Goal: Task Accomplishment & Management: Manage account settings

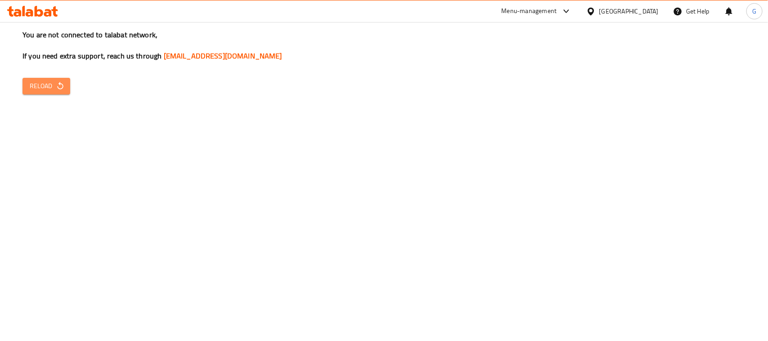
click at [39, 91] on span "Reload" at bounding box center [46, 86] width 33 height 11
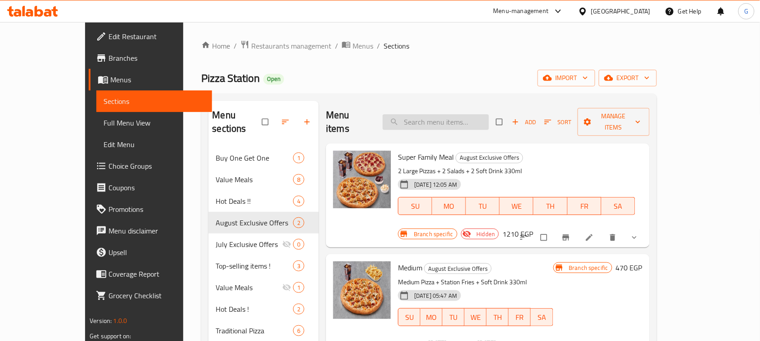
click at [446, 114] on input "search" at bounding box center [435, 122] width 106 height 16
paste input "Iskndria Hot deal"
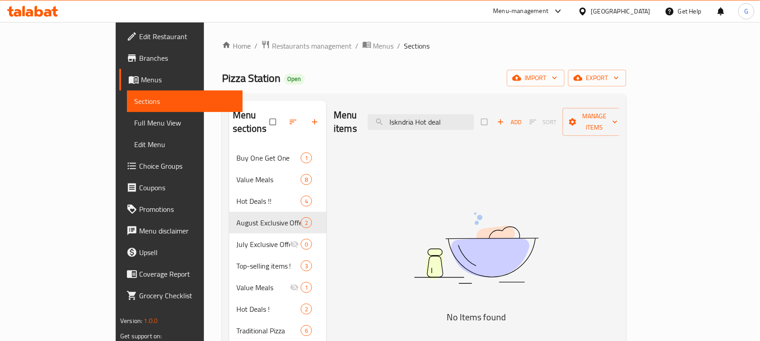
drag, startPoint x: 433, startPoint y: 115, endPoint x: 485, endPoint y: 200, distance: 99.8
click at [433, 116] on input "Iskndria Hot deal" at bounding box center [421, 122] width 106 height 16
click at [474, 114] on input "Iskndria Hot deal" at bounding box center [421, 122] width 106 height 16
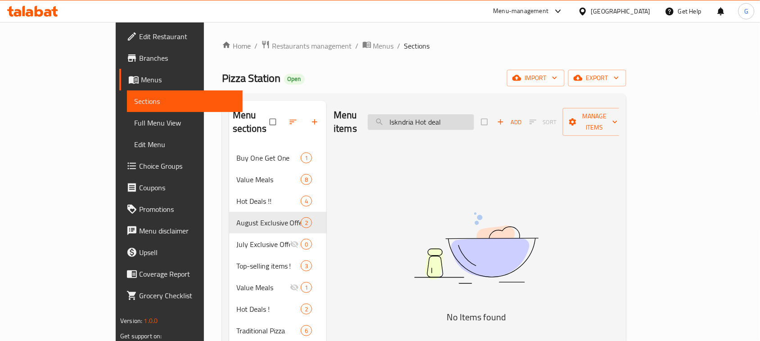
click at [474, 114] on input "Iskndria Hot deal" at bounding box center [421, 122] width 106 height 16
click at [433, 116] on input "Iskndria Ho" at bounding box center [421, 122] width 106 height 16
click at [460, 116] on input "Iskndria Ho" at bounding box center [421, 122] width 106 height 16
type input "I"
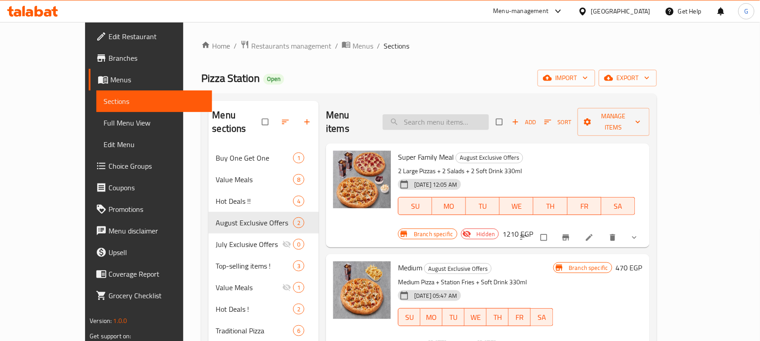
paste input "Hot deal"
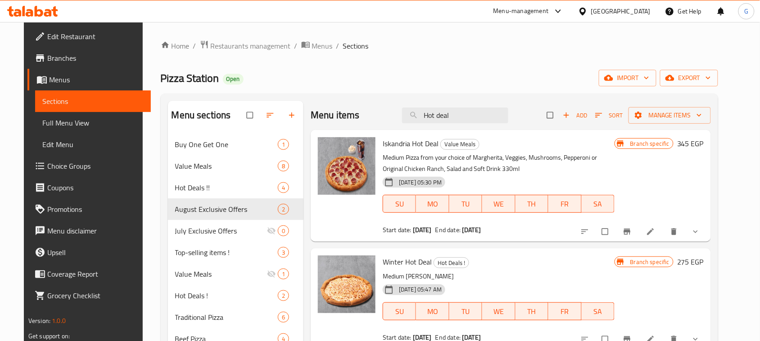
click at [639, 234] on button "Branch-specific-item" at bounding box center [628, 232] width 22 height 20
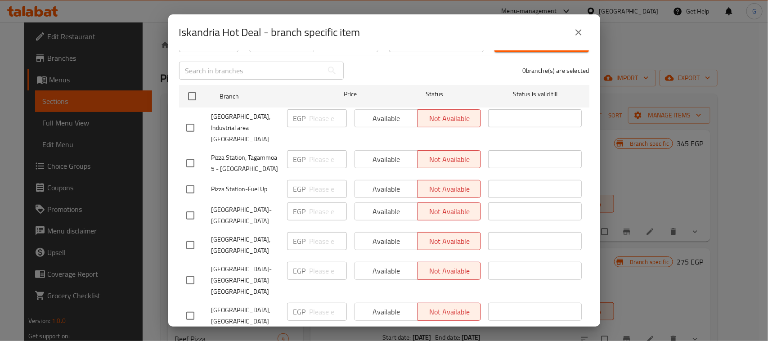
scroll to position [333, 0]
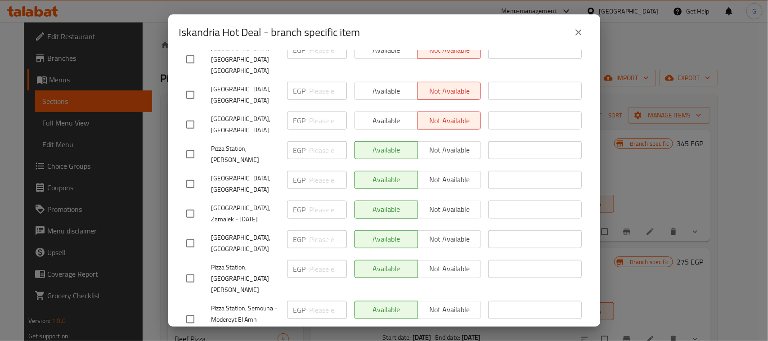
click at [585, 35] on button "close" at bounding box center [579, 33] width 22 height 22
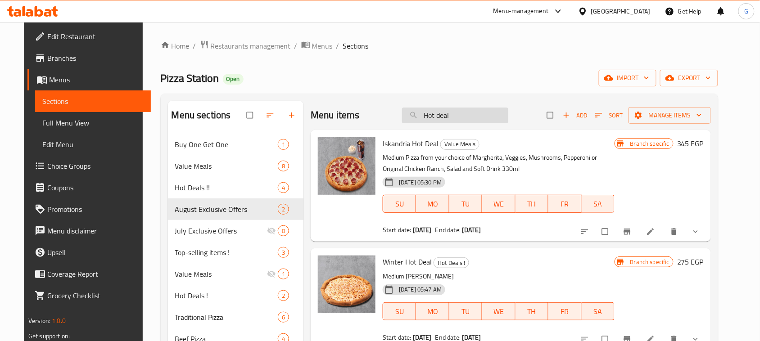
click at [445, 111] on input "Hot deal" at bounding box center [455, 116] width 106 height 16
click at [443, 113] on input "Hot deal" at bounding box center [455, 116] width 106 height 16
drag, startPoint x: 443, startPoint y: 113, endPoint x: 436, endPoint y: 115, distance: 7.9
click at [436, 115] on input "Hot deal" at bounding box center [455, 116] width 106 height 16
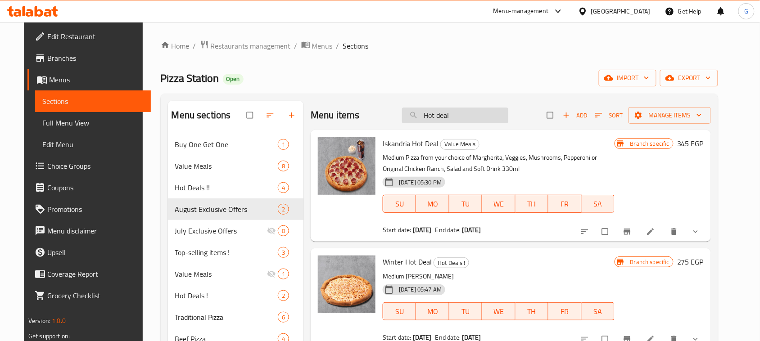
click at [436, 115] on input "Hot deal" at bounding box center [455, 116] width 106 height 16
paste input "Super double"
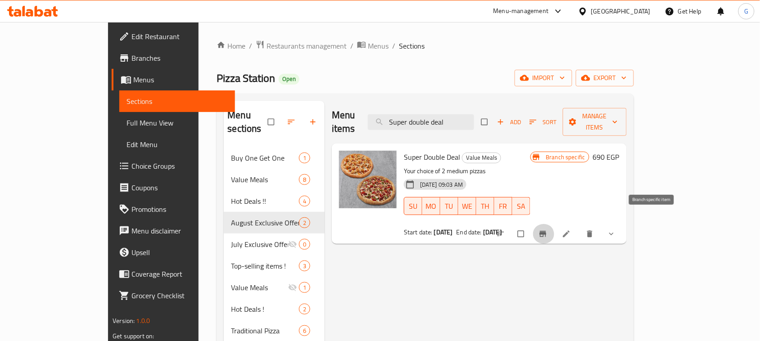
click at [547, 229] on icon "Branch-specific-item" at bounding box center [542, 233] width 9 height 9
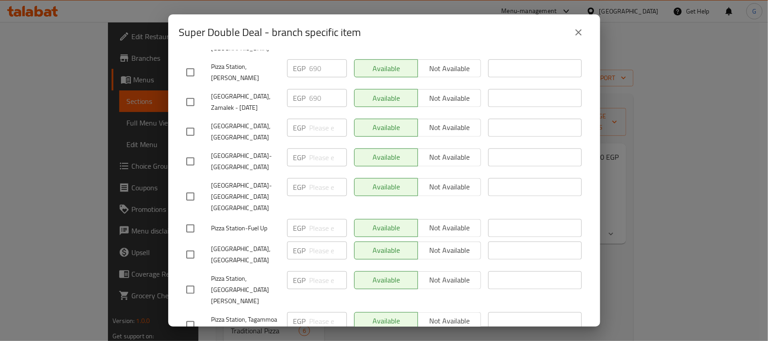
click at [568, 33] on button "close" at bounding box center [579, 33] width 22 height 22
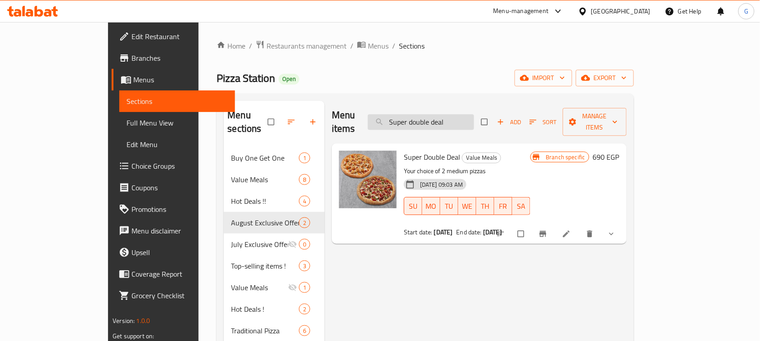
click at [455, 114] on input "Super double deal" at bounding box center [421, 122] width 106 height 16
paste input "tation Meal Medium"
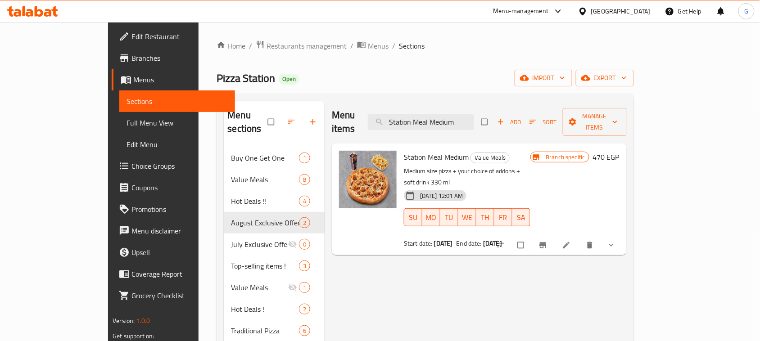
click at [546, 243] on icon "Branch-specific-item" at bounding box center [542, 246] width 7 height 6
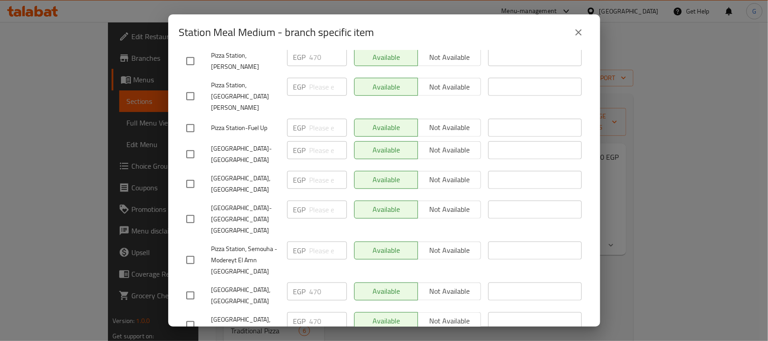
click at [574, 31] on icon "close" at bounding box center [578, 32] width 11 height 11
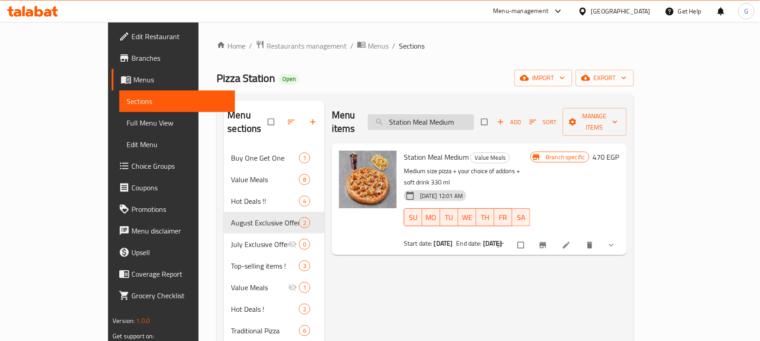
click at [448, 114] on input "Station Meal Medium" at bounding box center [421, 122] width 106 height 16
paste input "Train Box"
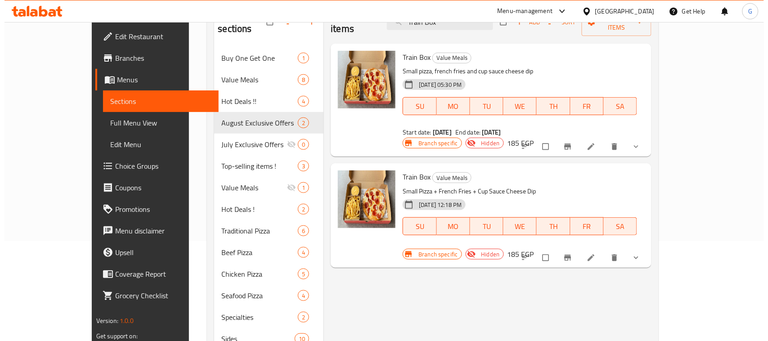
scroll to position [56, 0]
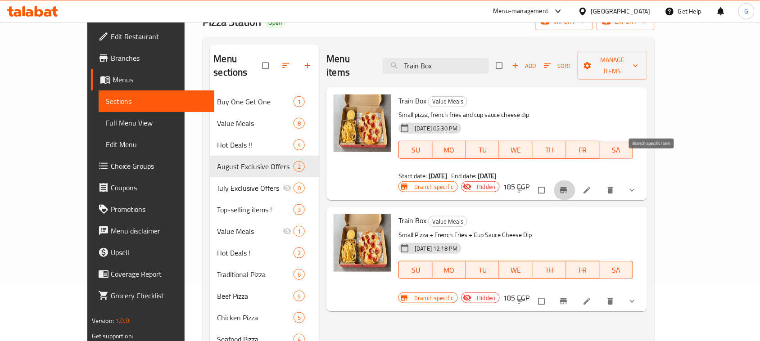
click at [567, 188] on icon "Branch-specific-item" at bounding box center [563, 191] width 7 height 6
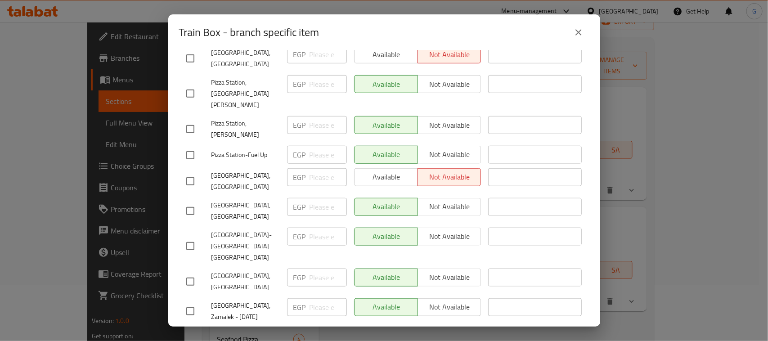
scroll to position [333, 0]
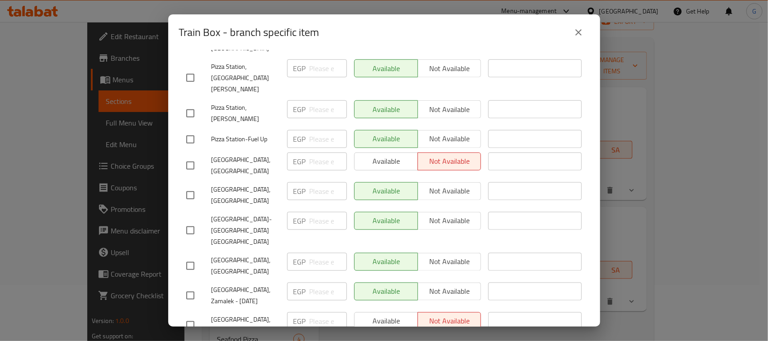
click at [575, 29] on icon "close" at bounding box center [578, 32] width 11 height 11
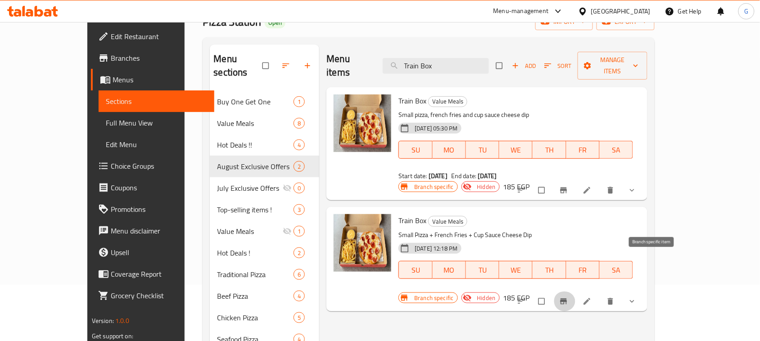
click at [568, 297] on icon "Branch-specific-item" at bounding box center [563, 301] width 9 height 9
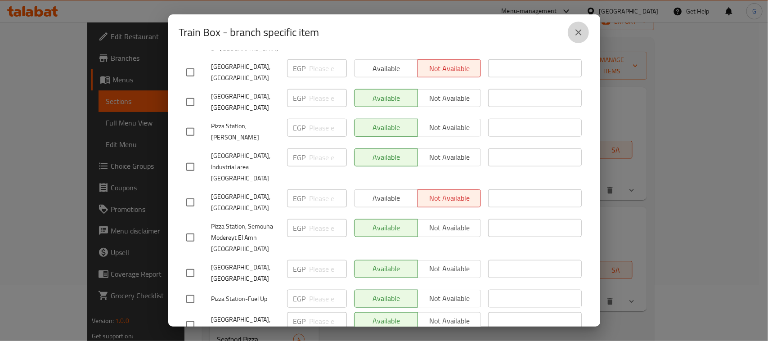
click at [585, 36] on button "close" at bounding box center [579, 33] width 22 height 22
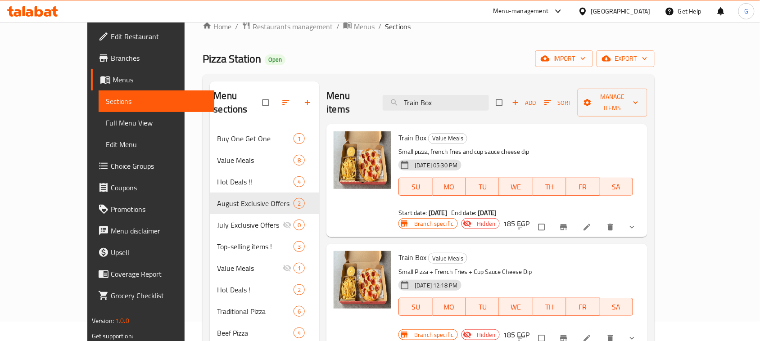
scroll to position [0, 0]
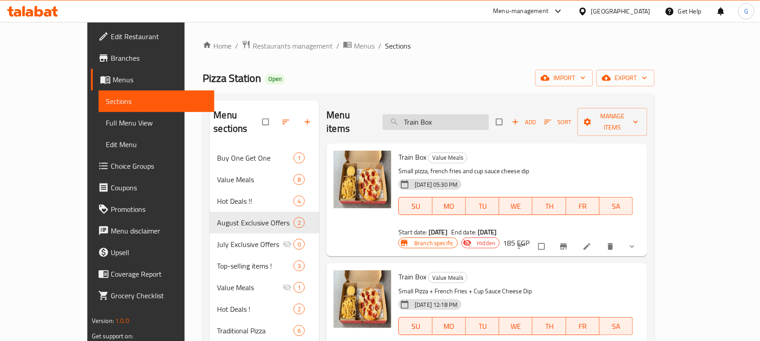
drag, startPoint x: 455, startPoint y: 123, endPoint x: 449, endPoint y: 115, distance: 9.6
click at [455, 122] on input "Train Box" at bounding box center [435, 122] width 106 height 16
click at [449, 115] on input "Train Box" at bounding box center [435, 122] width 106 height 16
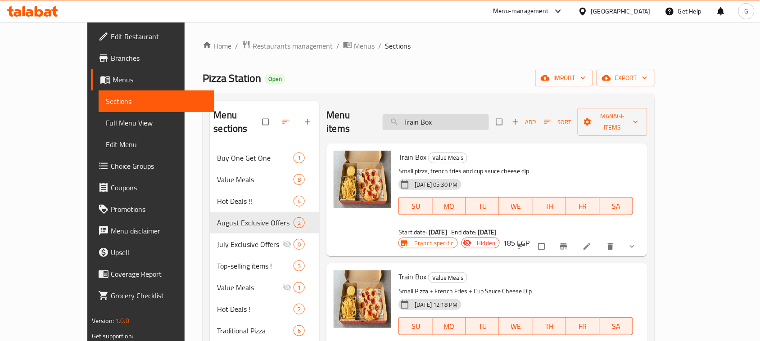
paste input "Super Family Meal"
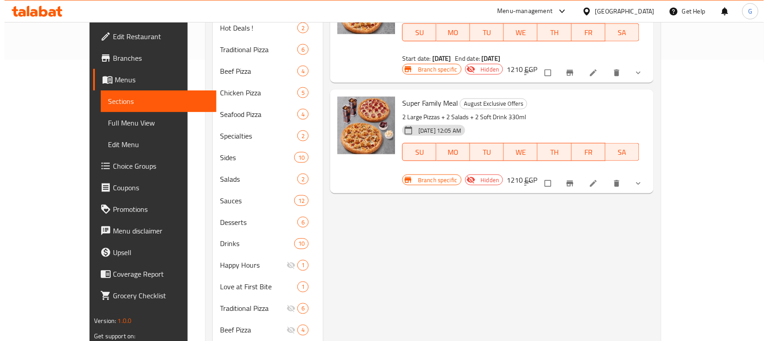
scroll to position [112, 0]
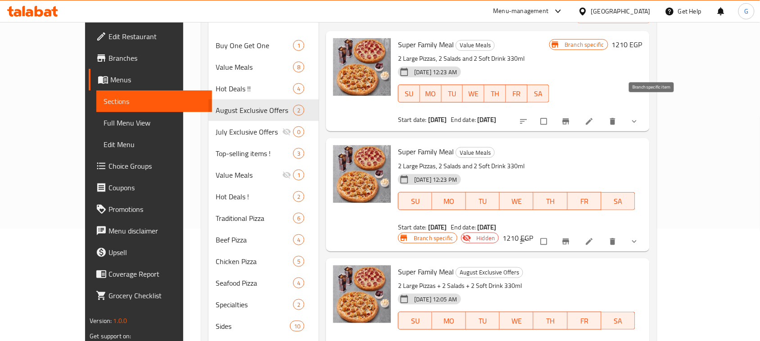
type input "Super Family Meal"
click at [570, 117] on icon "Branch-specific-item" at bounding box center [565, 121] width 9 height 9
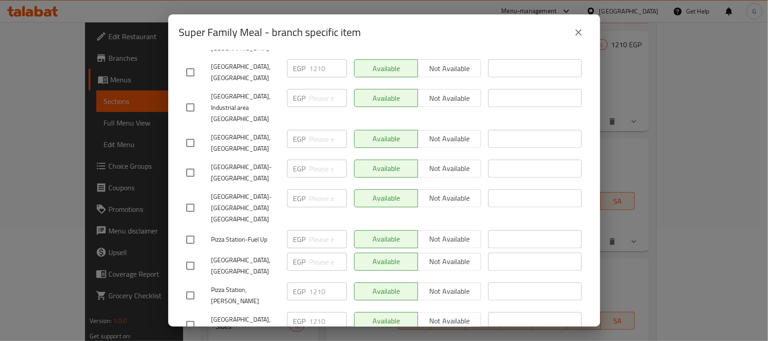
scroll to position [116, 0]
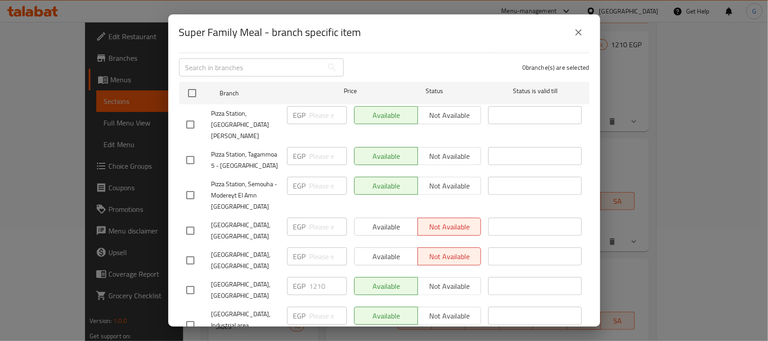
click at [192, 186] on input "checkbox" at bounding box center [190, 195] width 19 height 19
checkbox input "true"
click at [191, 115] on input "checkbox" at bounding box center [190, 124] width 19 height 19
checkbox input "true"
drag, startPoint x: 180, startPoint y: 282, endPoint x: 185, endPoint y: 282, distance: 5.4
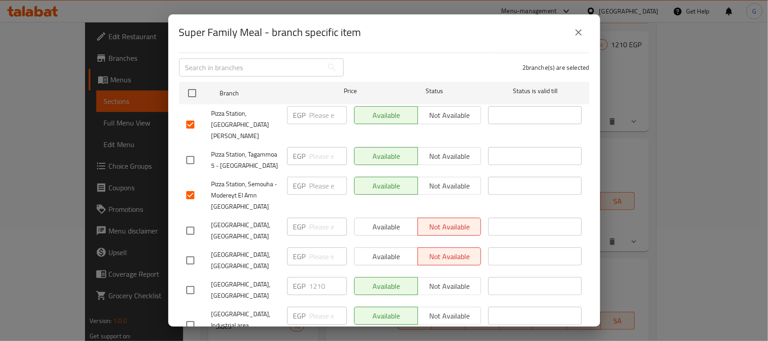
click at [180, 282] on li "Pizza Station, New Semouha EGP 1210 ​ Available Not available ​" at bounding box center [384, 290] width 410 height 30
click at [186, 283] on input "checkbox" at bounding box center [190, 290] width 19 height 19
checkbox input "true"
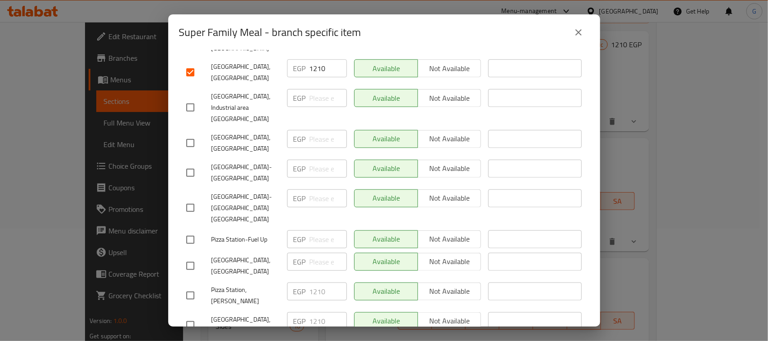
click at [194, 286] on input "checkbox" at bounding box center [190, 295] width 19 height 19
checkbox input "true"
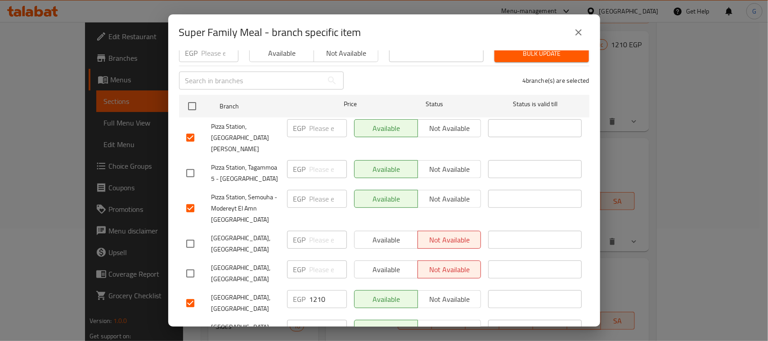
scroll to position [0, 0]
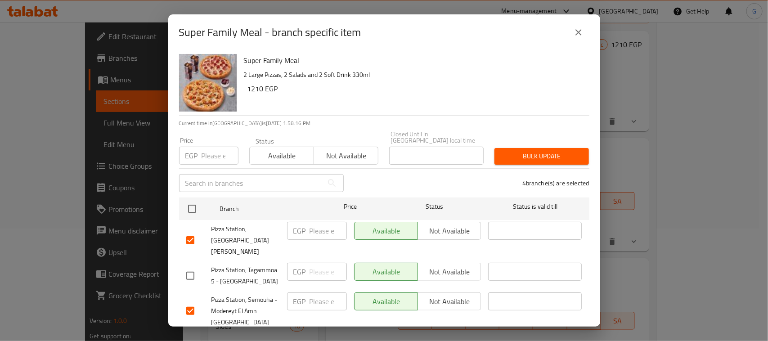
click at [217, 152] on input "number" at bounding box center [220, 156] width 37 height 18
paste input "1060"
type input "1060"
click at [512, 156] on button "Bulk update" at bounding box center [542, 156] width 94 height 17
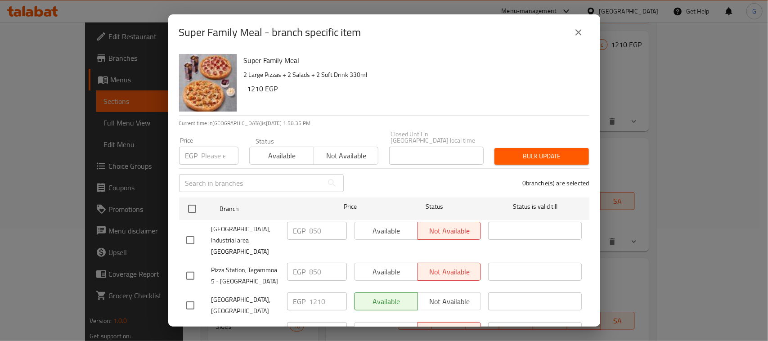
scroll to position [229, 0]
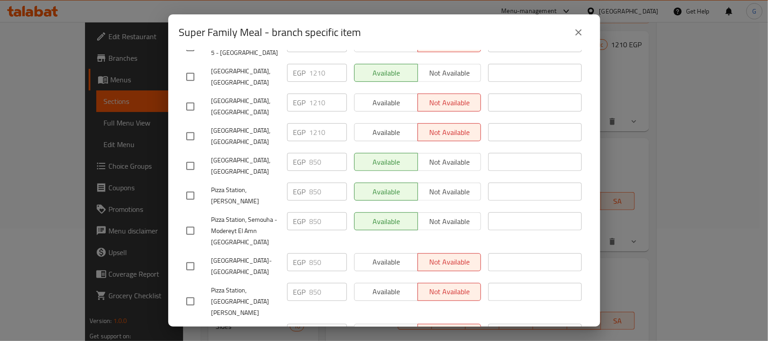
click at [194, 192] on input "checkbox" at bounding box center [190, 195] width 19 height 19
checkbox input "true"
drag, startPoint x: 186, startPoint y: 163, endPoint x: 193, endPoint y: 163, distance: 6.7
click at [187, 163] on input "checkbox" at bounding box center [190, 166] width 19 height 19
checkbox input "true"
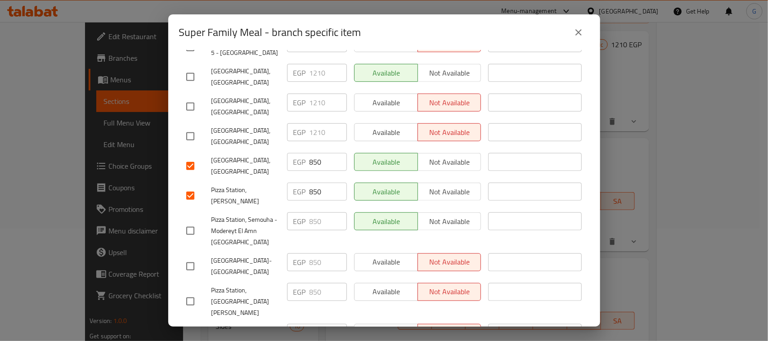
drag, startPoint x: 189, startPoint y: 287, endPoint x: 207, endPoint y: 308, distance: 28.1
click at [189, 292] on input "checkbox" at bounding box center [190, 301] width 19 height 19
checkbox input "true"
click at [193, 227] on input "checkbox" at bounding box center [190, 230] width 19 height 19
checkbox input "true"
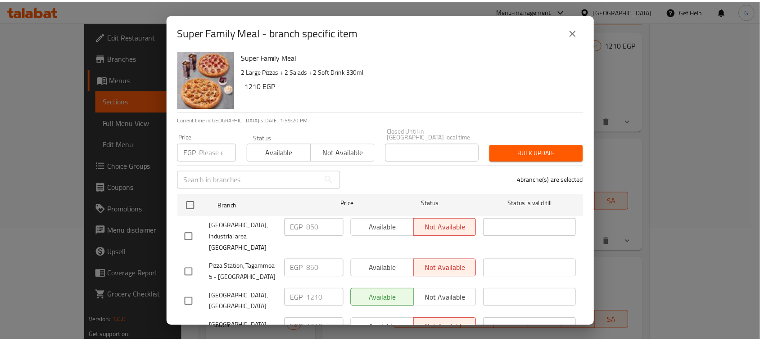
scroll to position [0, 0]
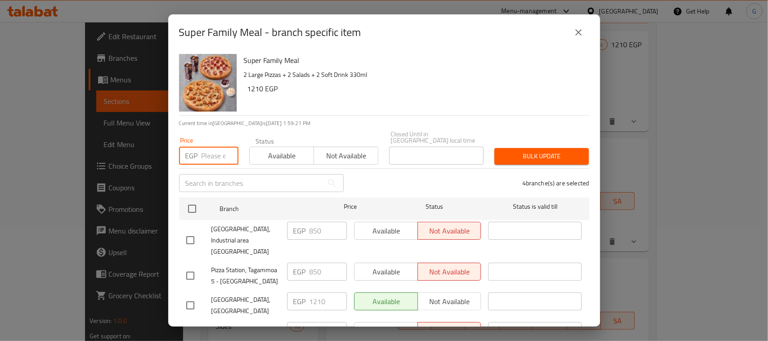
click at [205, 148] on input "number" at bounding box center [220, 156] width 37 height 18
paste input "1060"
type input "1060"
click at [502, 153] on span "Bulk update" at bounding box center [542, 156] width 80 height 11
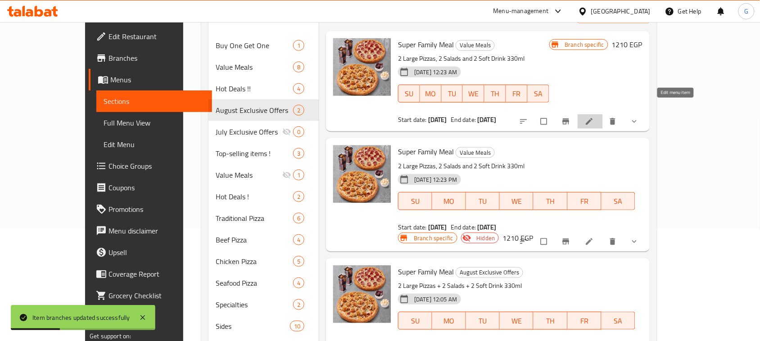
click at [594, 117] on icon at bounding box center [589, 121] width 9 height 9
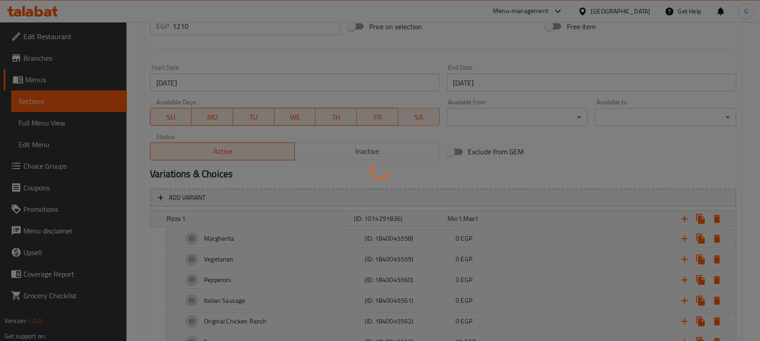
scroll to position [267, 0]
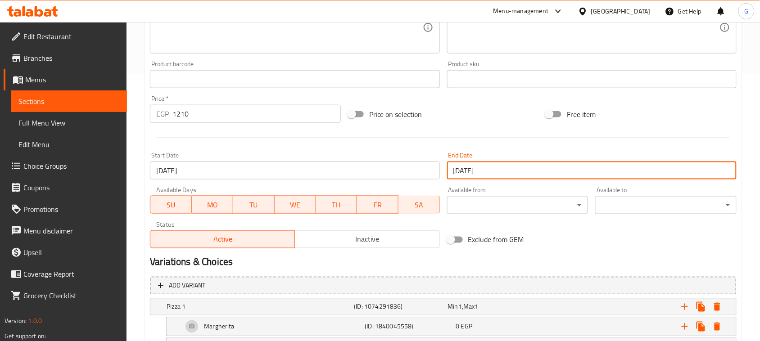
click at [718, 166] on input "13-08-2040" at bounding box center [591, 171] width 289 height 18
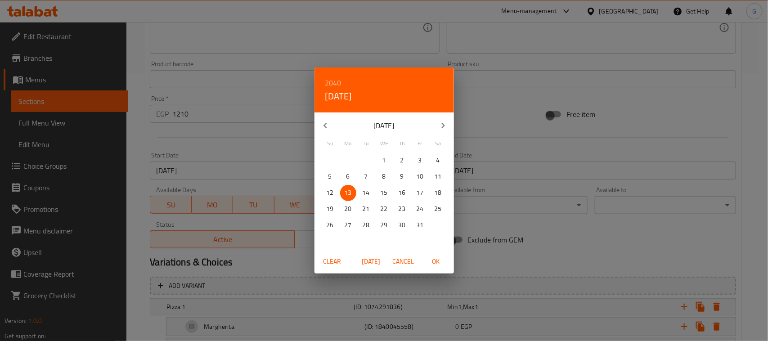
click at [528, 257] on div "2040 Mon, Aug 13 August 2040 Su Mo Tu We Th Fr Sa 29 30 31 1 2 3 4 5 6 7 8 9 10…" at bounding box center [384, 170] width 768 height 341
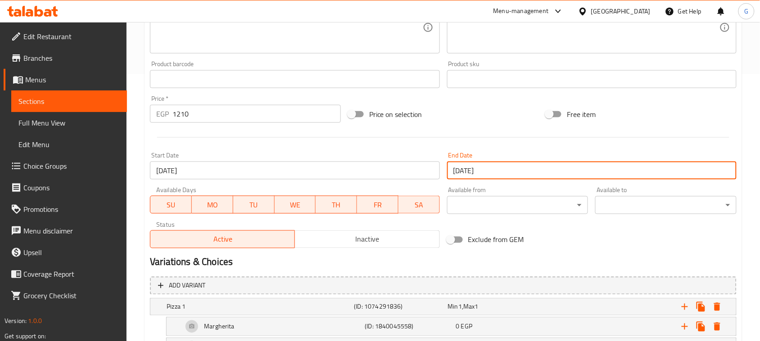
click at [39, 50] on link "Branches" at bounding box center [65, 58] width 123 height 22
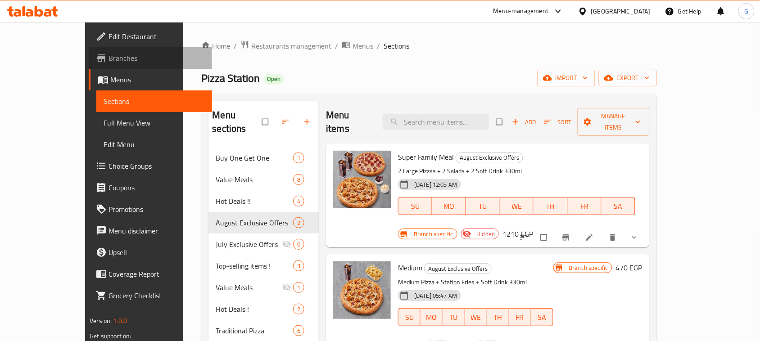
click at [108, 61] on span "Branches" at bounding box center [156, 58] width 96 height 11
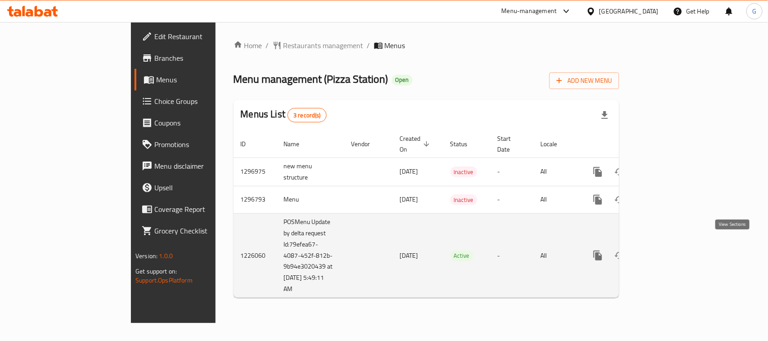
click at [668, 250] on icon "enhanced table" at bounding box center [662, 255] width 11 height 11
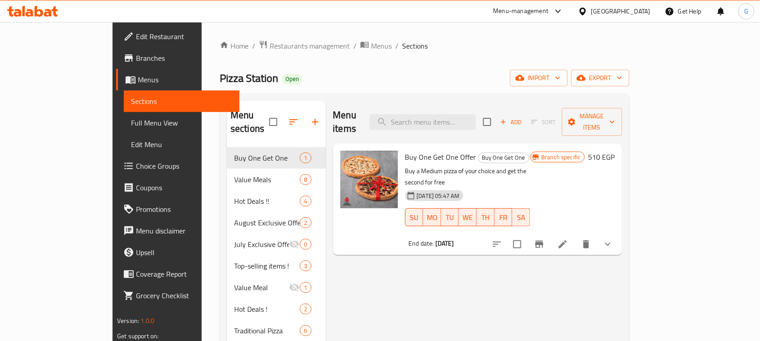
click at [447, 106] on div "Menu items Add Sort Manage items" at bounding box center [477, 122] width 289 height 43
click at [441, 114] on input "search" at bounding box center [422, 122] width 106 height 16
paste input "Super Family Meal"
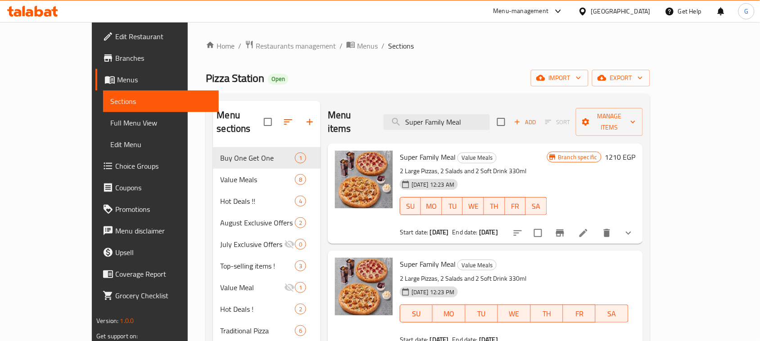
scroll to position [169, 0]
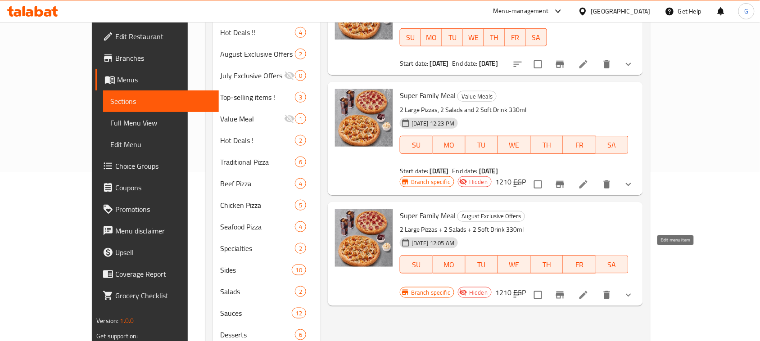
type input "Super Family Meal"
click at [589, 290] on icon at bounding box center [583, 295] width 11 height 11
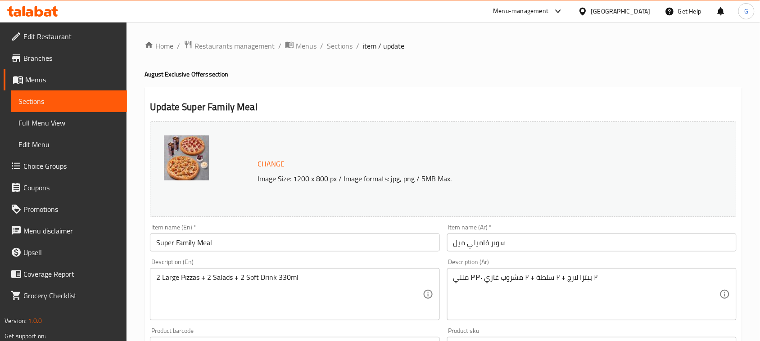
click at [205, 241] on input "Super Family Meal" at bounding box center [294, 243] width 289 height 18
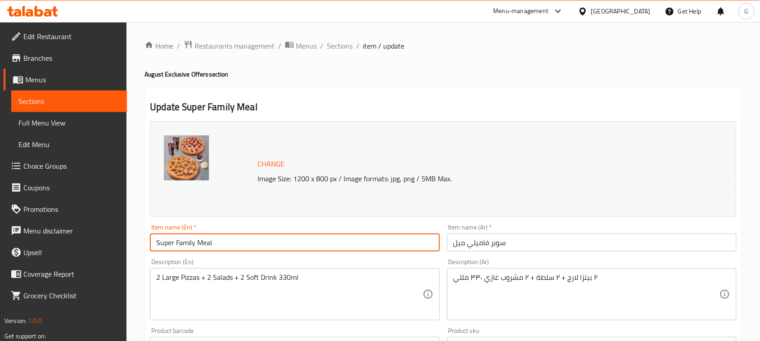
click at [205, 241] on input "Super Family Meal" at bounding box center [294, 243] width 289 height 18
click at [334, 47] on span "Sections" at bounding box center [340, 45] width 26 height 11
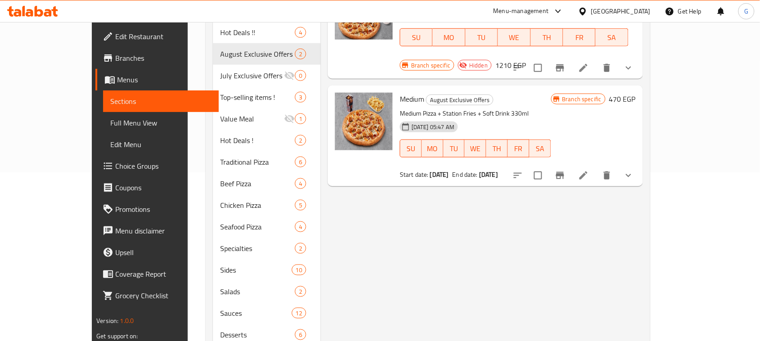
scroll to position [56, 0]
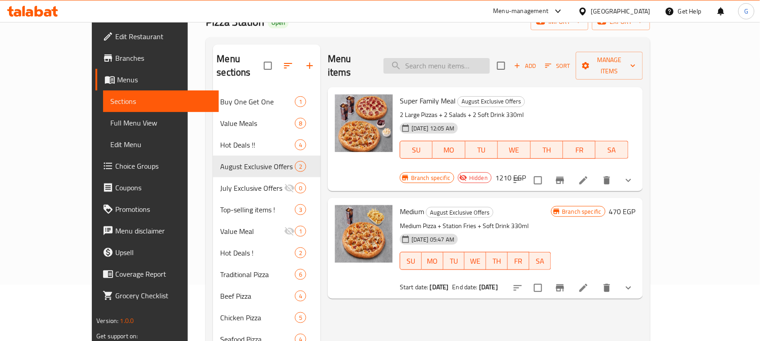
paste input "Super Family Meal"
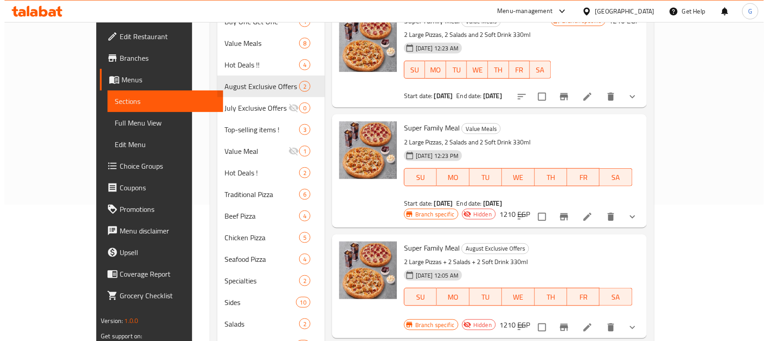
scroll to position [169, 0]
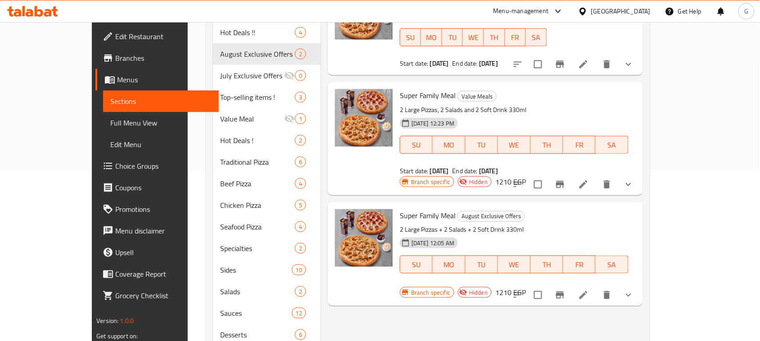
type input "Super Family Meal"
click at [564, 292] on icon "Branch-specific-item" at bounding box center [560, 295] width 8 height 7
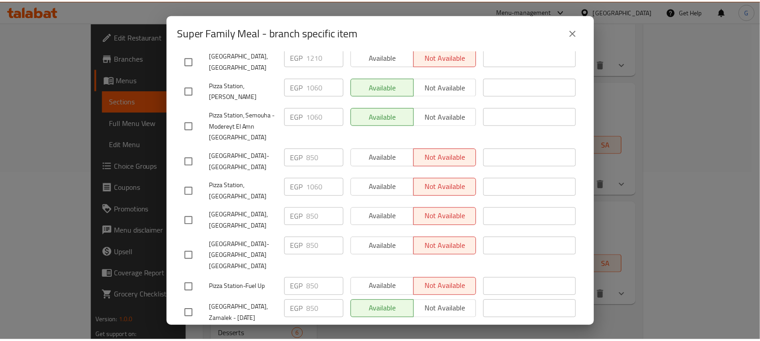
scroll to position [106, 0]
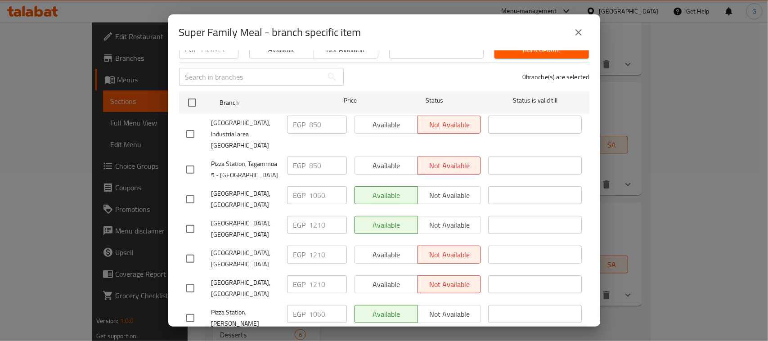
click at [571, 42] on div "Super Family Meal - branch specific item" at bounding box center [384, 33] width 410 height 22
click at [576, 39] on button "close" at bounding box center [579, 33] width 22 height 22
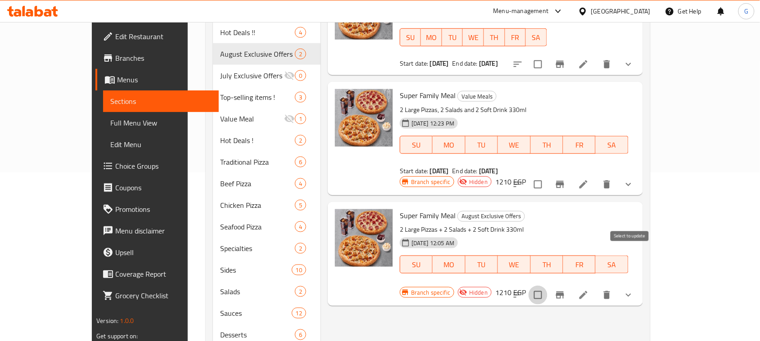
click at [547, 286] on input "checkbox" at bounding box center [537, 295] width 19 height 19
checkbox input "true"
click at [589, 290] on icon at bounding box center [583, 295] width 11 height 11
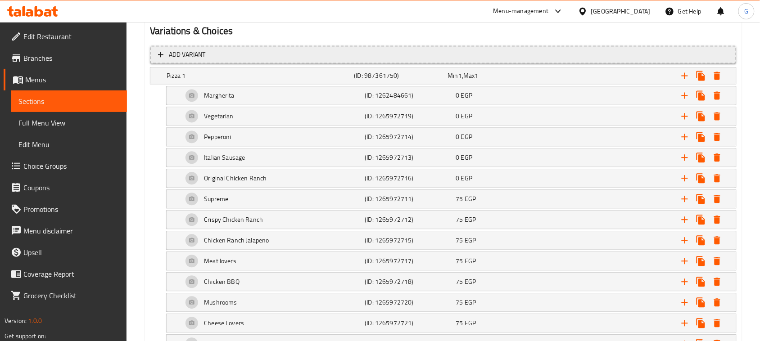
scroll to position [281, 0]
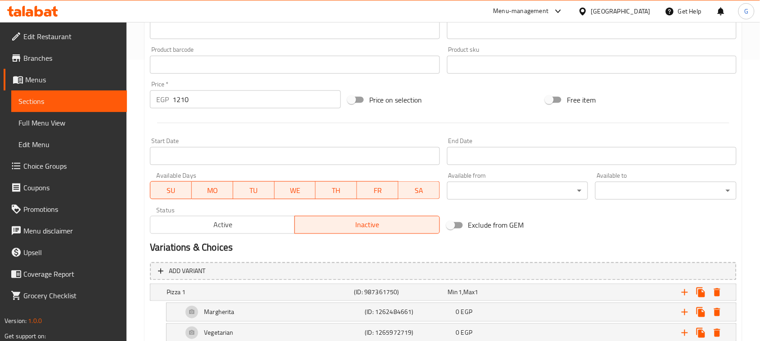
click at [187, 221] on span "Active" at bounding box center [222, 225] width 137 height 13
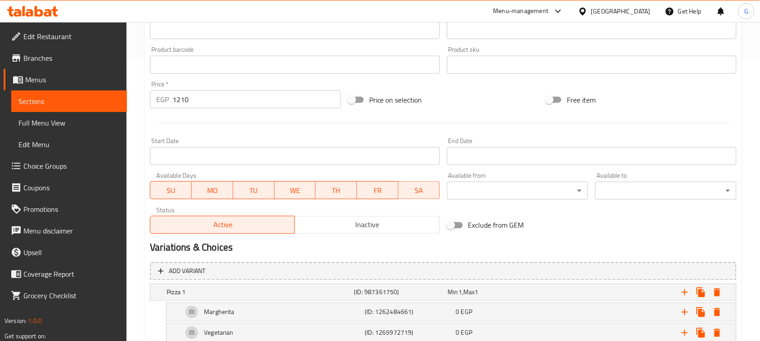
scroll to position [2435, 0]
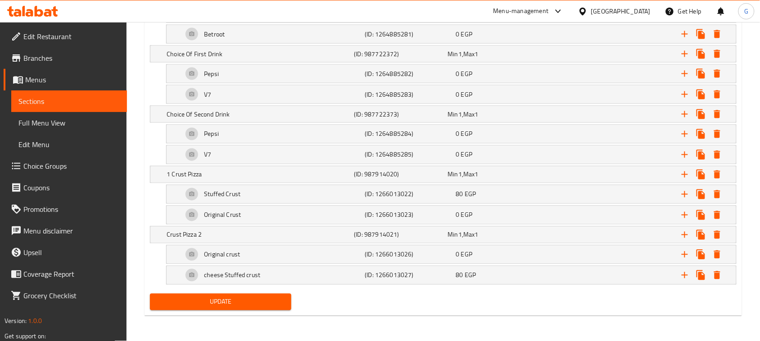
click at [195, 293] on div "Update" at bounding box center [220, 302] width 148 height 24
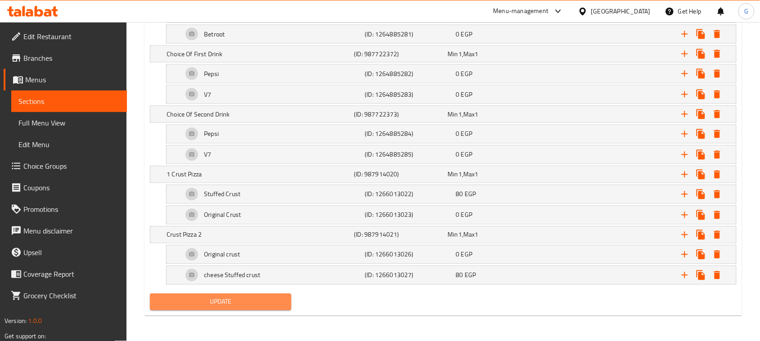
click at [191, 300] on span "Update" at bounding box center [220, 302] width 127 height 11
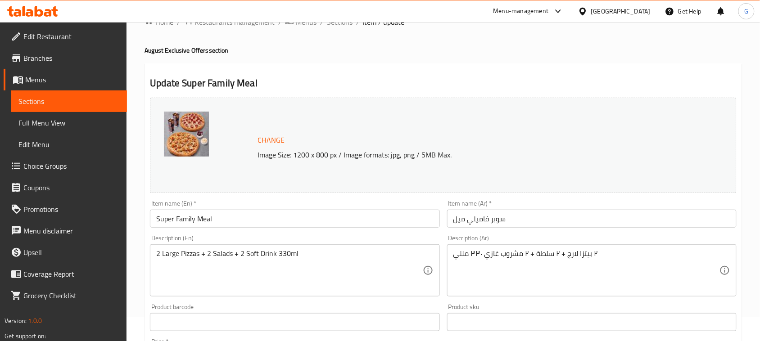
scroll to position [0, 0]
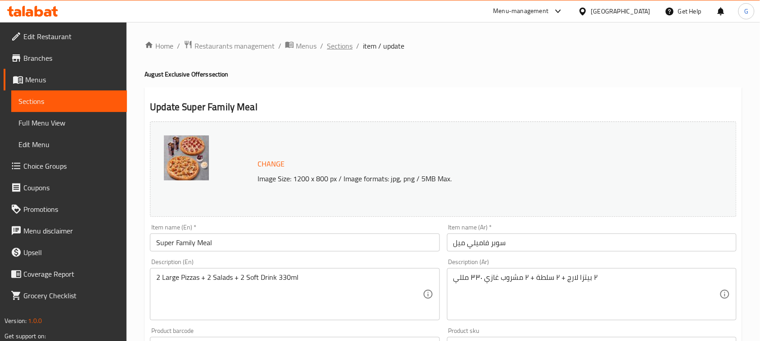
click at [341, 48] on span "Sections" at bounding box center [340, 45] width 26 height 11
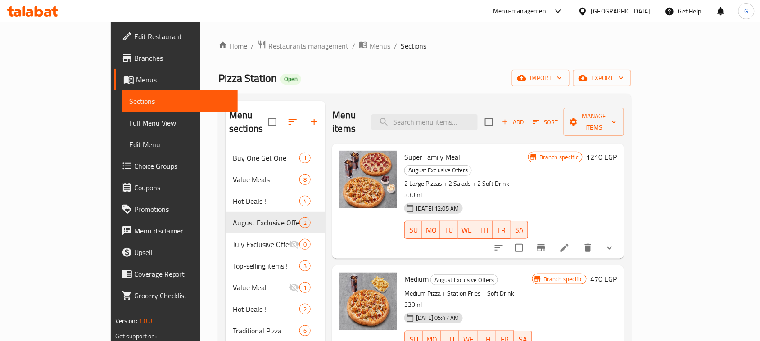
click at [404, 150] on span "Super Family Meal" at bounding box center [432, 156] width 56 height 13
copy h6 "Super Family Meal"
click at [455, 118] on input "search" at bounding box center [424, 122] width 106 height 16
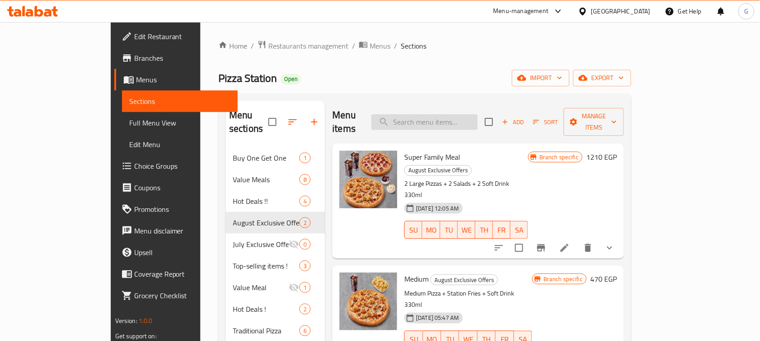
paste input "Super Family Meal"
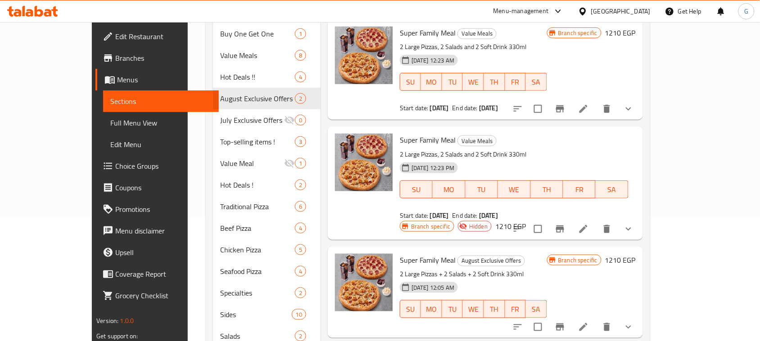
scroll to position [56, 0]
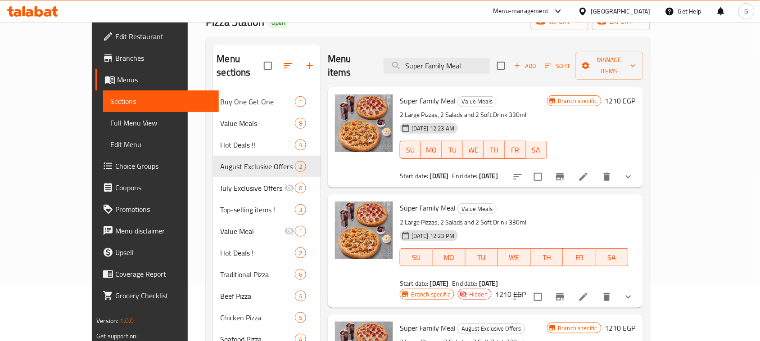
type input "Super Family Meal"
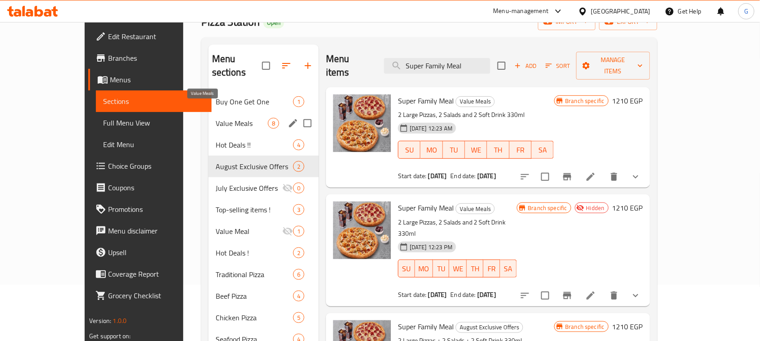
click at [216, 118] on span "Value Meals" at bounding box center [242, 123] width 52 height 11
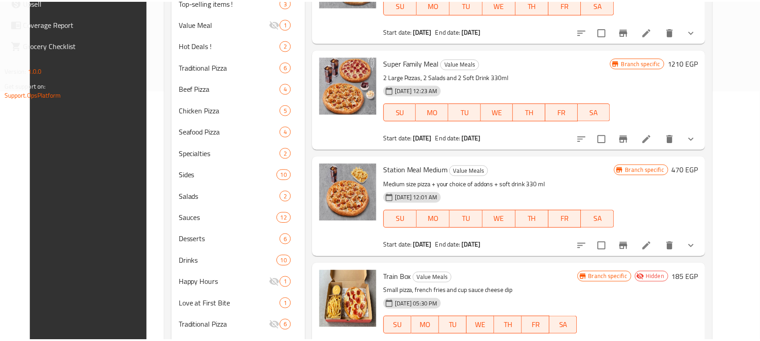
scroll to position [339, 0]
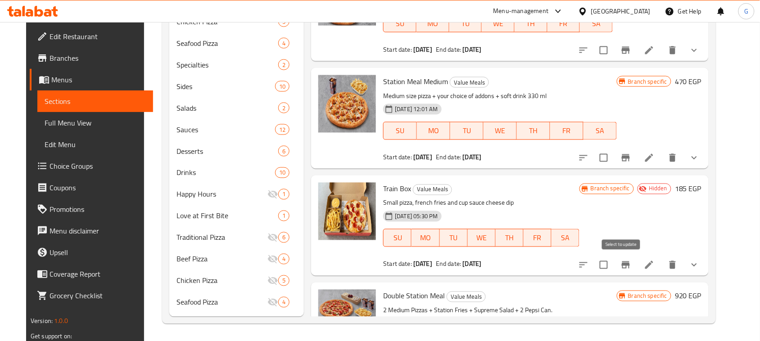
click at [613, 271] on input "checkbox" at bounding box center [603, 265] width 19 height 19
checkbox input "true"
click at [654, 269] on icon at bounding box center [648, 265] width 11 height 11
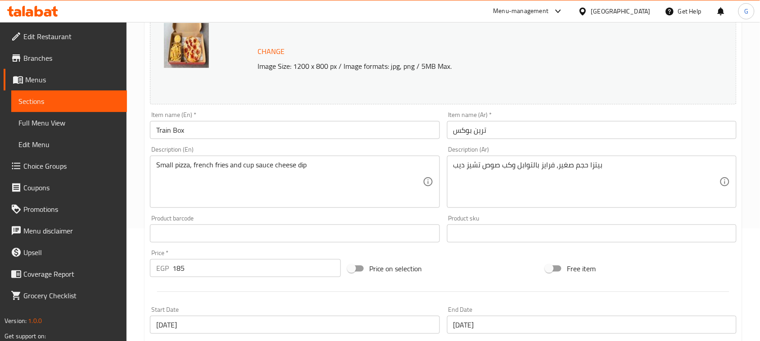
scroll to position [337, 0]
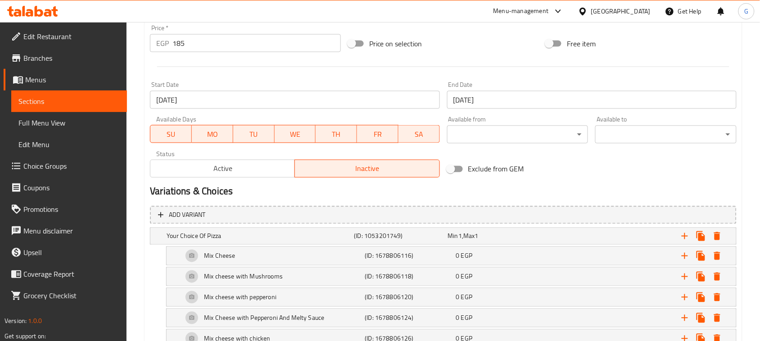
click at [215, 171] on span "Active" at bounding box center [222, 168] width 137 height 13
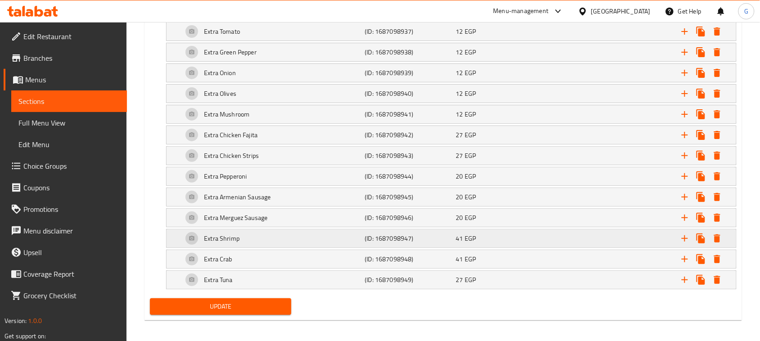
scroll to position [1006, 0]
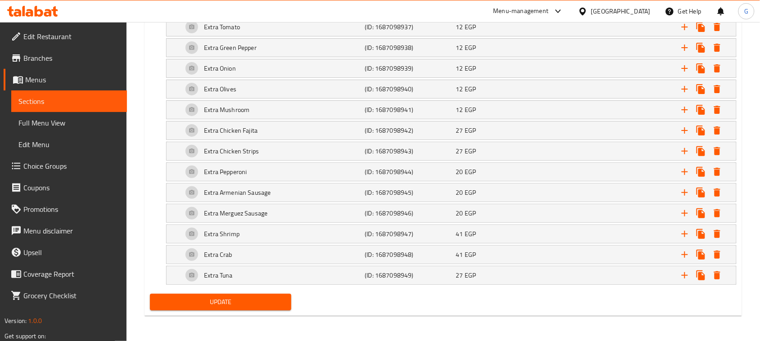
click at [202, 306] on span "Update" at bounding box center [220, 302] width 127 height 11
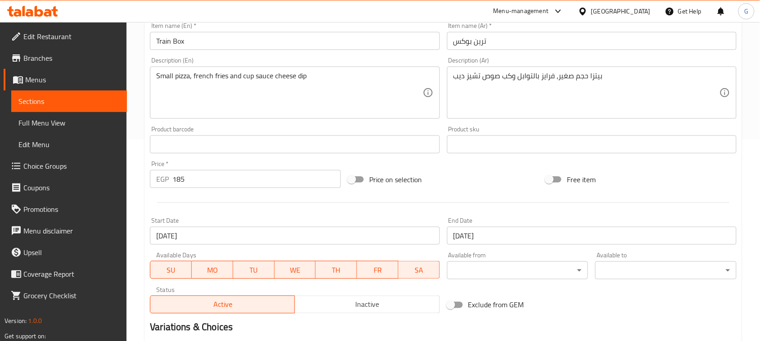
scroll to position [0, 0]
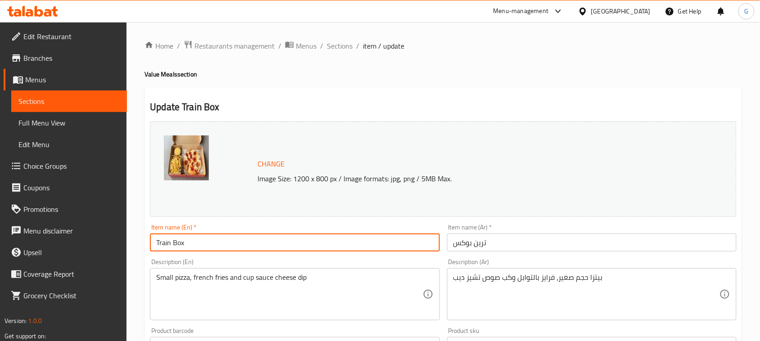
click at [171, 249] on input "Train Box" at bounding box center [294, 243] width 289 height 18
